Goal: Task Accomplishment & Management: Complete application form

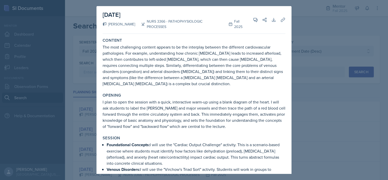
select select "a8c40de0-d7eb-4f82-90ee-ac0c6ce45f71"
select select "f5e0376e-e2ce-431c-8981-7364c091322b"
select select "3"
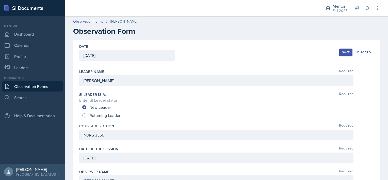
scroll to position [222, 0]
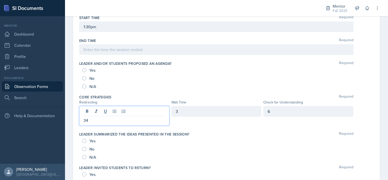
click at [85, 119] on p "34" at bounding box center [123, 120] width 81 height 6
click at [102, 54] on div "End Time Required" at bounding box center [226, 47] width 294 height 23
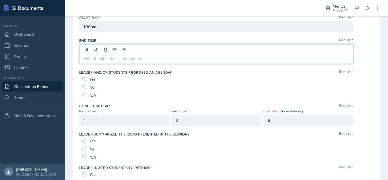
click at [92, 49] on div at bounding box center [216, 54] width 274 height 20
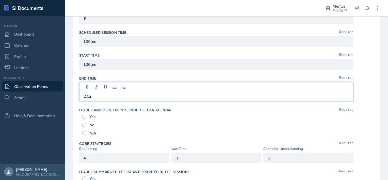
scroll to position [186, 0]
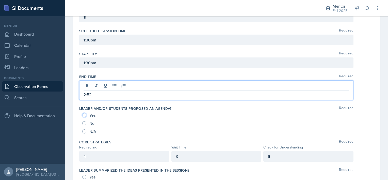
click at [86, 115] on input "Yes" at bounding box center [84, 115] width 4 height 4
radio input "true"
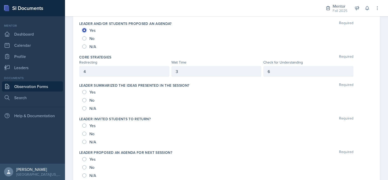
scroll to position [262, 0]
click at [84, 98] on input "No" at bounding box center [84, 100] width 4 height 4
radio input "true"
click at [84, 90] on input "Yes" at bounding box center [84, 92] width 4 height 4
radio input "true"
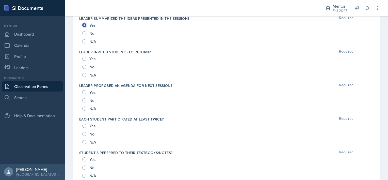
scroll to position [329, 0]
click at [84, 132] on input "No" at bounding box center [84, 133] width 4 height 4
radio input "true"
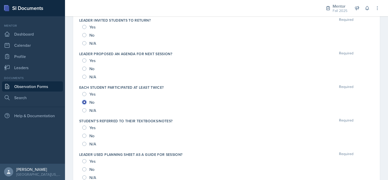
scroll to position [375, 0]
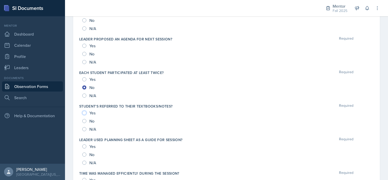
click at [83, 113] on input "Yes" at bounding box center [84, 113] width 4 height 4
radio input "true"
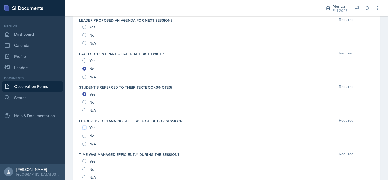
click at [84, 125] on input "Yes" at bounding box center [84, 127] width 4 height 4
radio input "true"
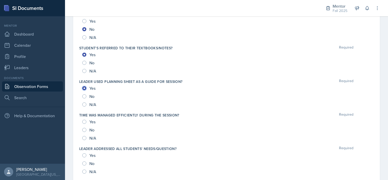
scroll to position [435, 0]
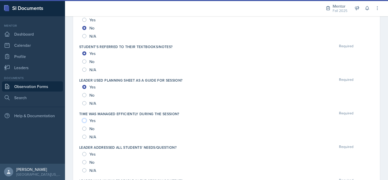
click at [85, 120] on input "Yes" at bounding box center [84, 120] width 4 height 4
radio input "true"
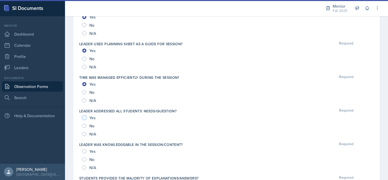
click at [83, 116] on input "Yes" at bounding box center [84, 117] width 4 height 4
radio input "true"
click at [84, 150] on input "Yes" at bounding box center [84, 151] width 4 height 4
radio input "true"
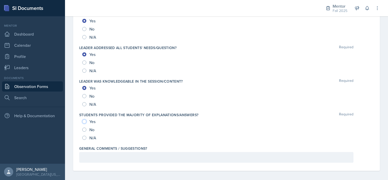
click at [84, 120] on input "Yes" at bounding box center [84, 121] width 4 height 4
radio input "true"
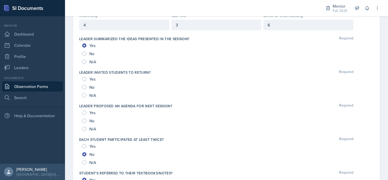
scroll to position [309, 0]
click at [84, 119] on input "No" at bounding box center [84, 120] width 4 height 4
radio input "true"
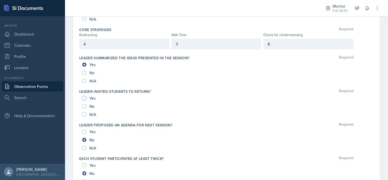
click at [83, 96] on input "Yes" at bounding box center [84, 98] width 4 height 4
radio input "true"
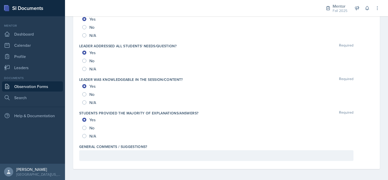
click at [100, 155] on p at bounding box center [215, 155] width 265 height 6
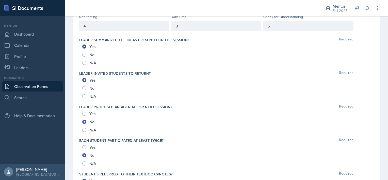
scroll to position [300, 0]
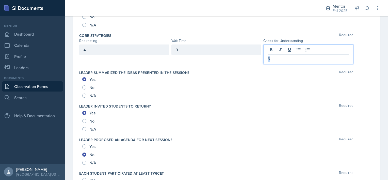
drag, startPoint x: 272, startPoint y: 33, endPoint x: 210, endPoint y: 15, distance: 64.9
click at [210, 15] on div "Mentor Fall 2025 Mentor Fall 2025 Leader BIOL 2460 / Spring 2025 Leader BIOL 24…" at bounding box center [226, 90] width 323 height 180
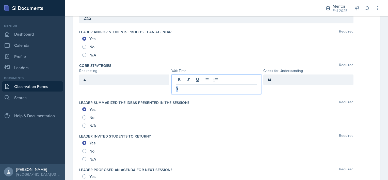
drag, startPoint x: 193, startPoint y: 76, endPoint x: 149, endPoint y: 75, distance: 43.4
click at [149, 75] on div "4 3 14" at bounding box center [216, 84] width 274 height 20
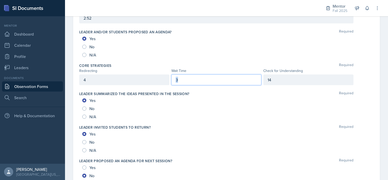
scroll to position [245, 0]
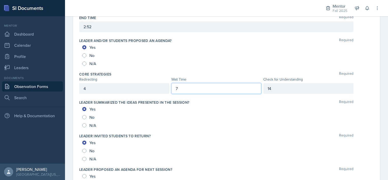
click at [114, 88] on div "4" at bounding box center [124, 88] width 90 height 11
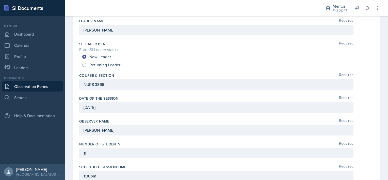
scroll to position [0, 0]
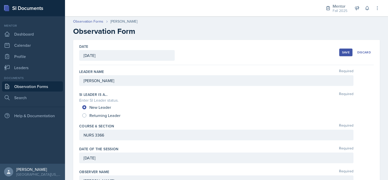
click at [335, 53] on div "Date October 6th, 2025 October 2025 28 29 30 1 2 3 4 5 6 7 8 9 10 11 12 13 14 1…" at bounding box center [226, 52] width 294 height 25
click at [342, 53] on div "Save" at bounding box center [346, 52] width 8 height 4
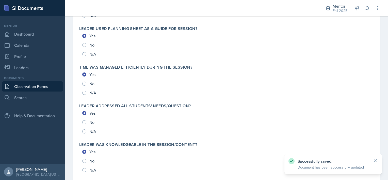
scroll to position [563, 0]
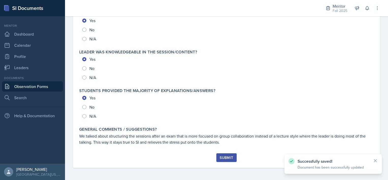
click at [226, 153] on button "Submit" at bounding box center [226, 157] width 20 height 9
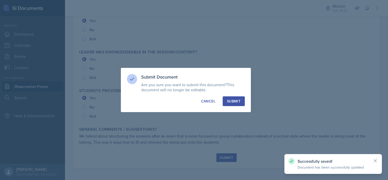
click at [230, 96] on button "Submit" at bounding box center [234, 101] width 22 height 10
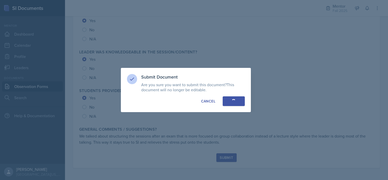
radio input "true"
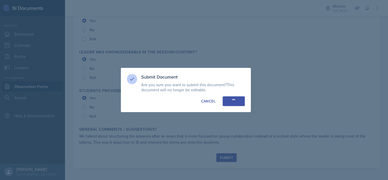
radio input "true"
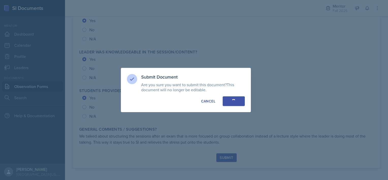
radio input "true"
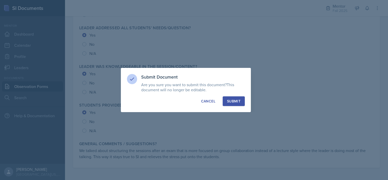
scroll to position [548, 0]
